Goal: Task Accomplishment & Management: Use online tool/utility

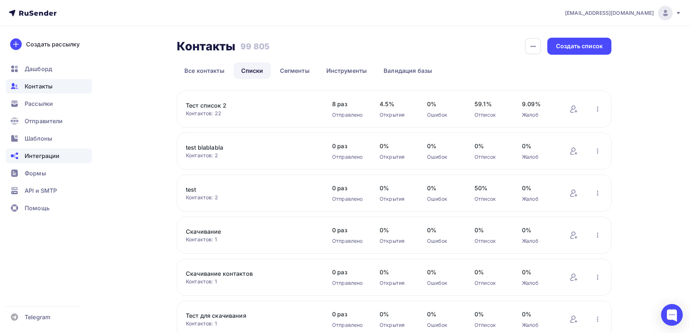
click at [45, 156] on span "Интеграции" at bounding box center [42, 155] width 35 height 9
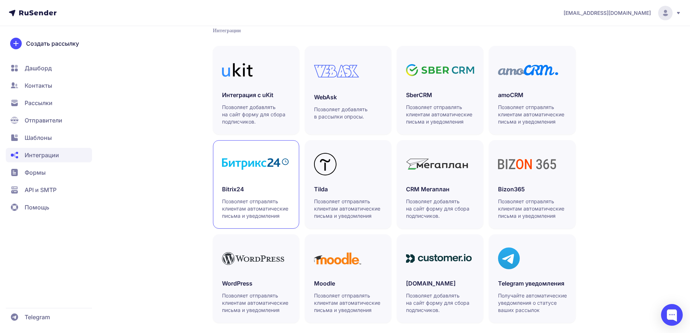
scroll to position [165, 0]
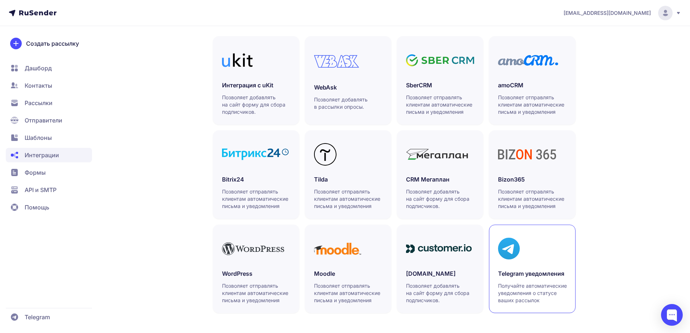
click at [508, 254] on icon at bounding box center [509, 249] width 22 height 22
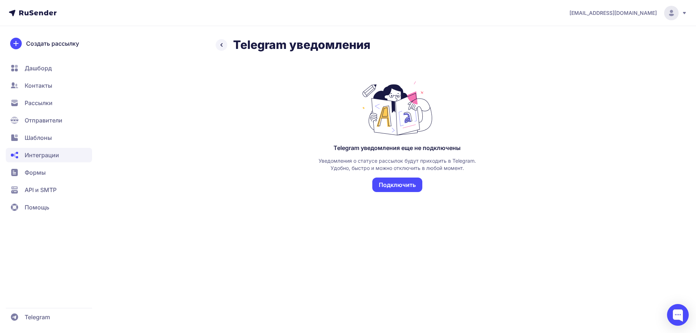
click at [386, 187] on button "Подключить" at bounding box center [397, 185] width 50 height 14
click at [387, 178] on div "Telegram уведомления еще не подключены Уведомления о статусе рассылок будут при…" at bounding box center [396, 168] width 159 height 48
